Goal: Find specific page/section: Find specific page/section

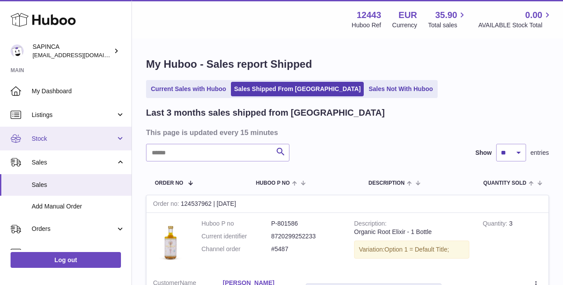
click at [45, 134] on link "Stock" at bounding box center [65, 139] width 131 height 24
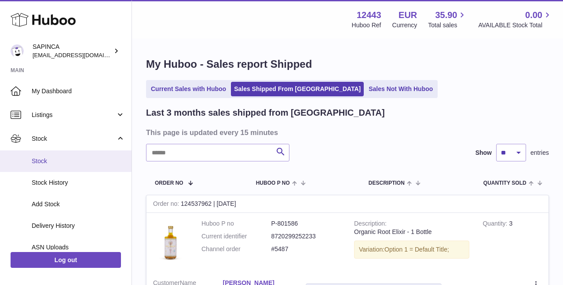
click at [40, 157] on span "Stock" at bounding box center [78, 161] width 93 height 8
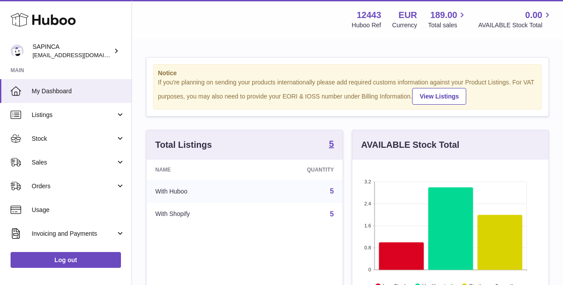
scroll to position [137, 196]
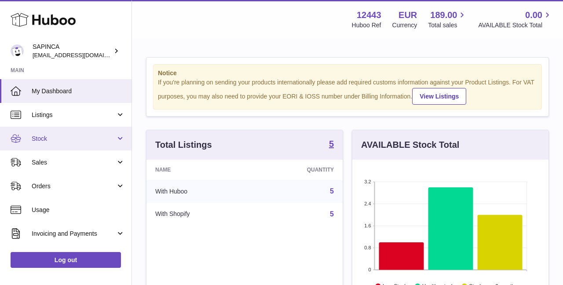
click at [36, 135] on span "Stock" at bounding box center [74, 138] width 84 height 8
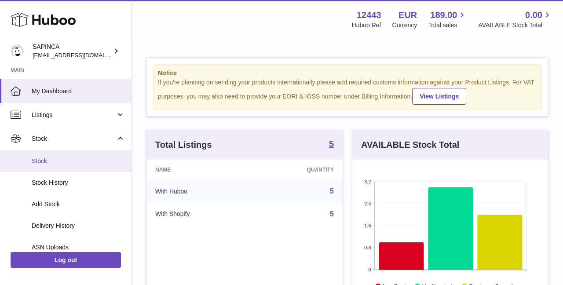
click at [37, 158] on span "Stock" at bounding box center [78, 161] width 93 height 8
